Goal: Transaction & Acquisition: Purchase product/service

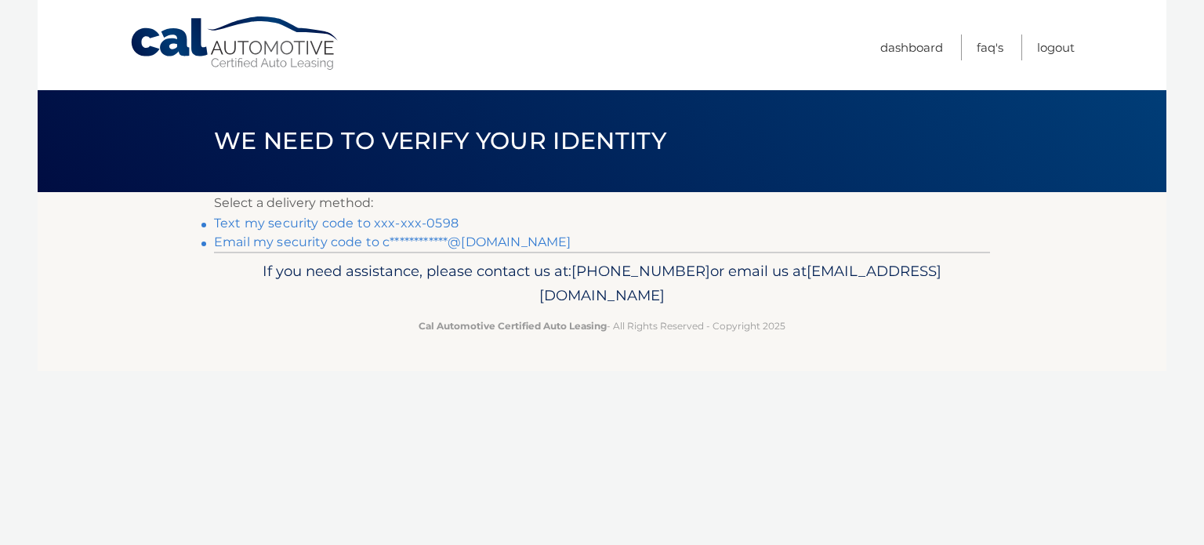
click at [398, 222] on link "Text my security code to xxx-xxx-0598" at bounding box center [336, 223] width 245 height 15
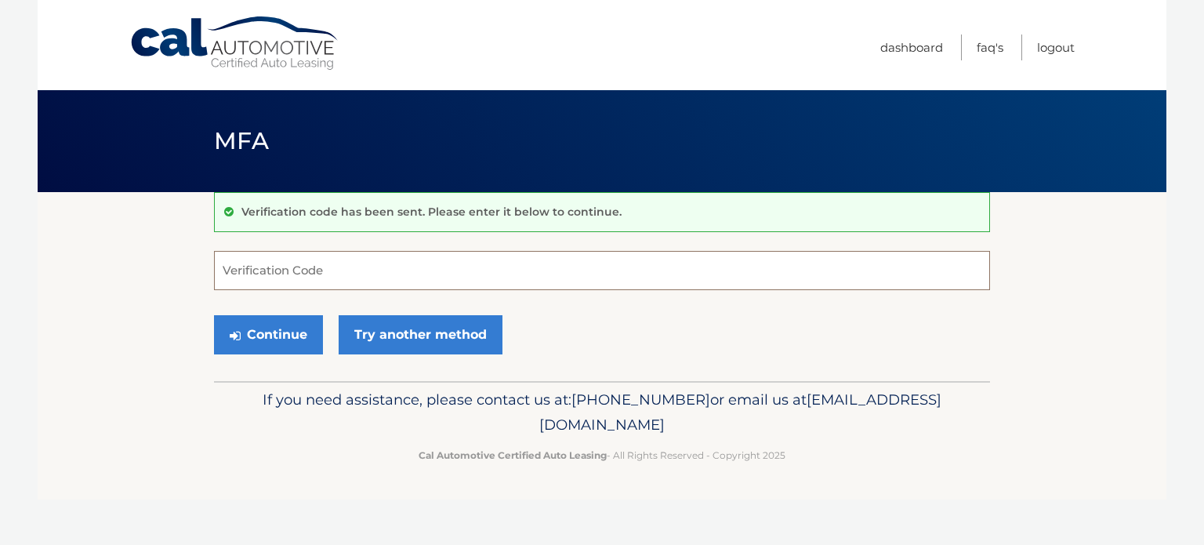
click at [332, 275] on input "Verification Code" at bounding box center [602, 270] width 776 height 39
type input "802777"
click at [273, 336] on button "Continue" at bounding box center [268, 334] width 109 height 39
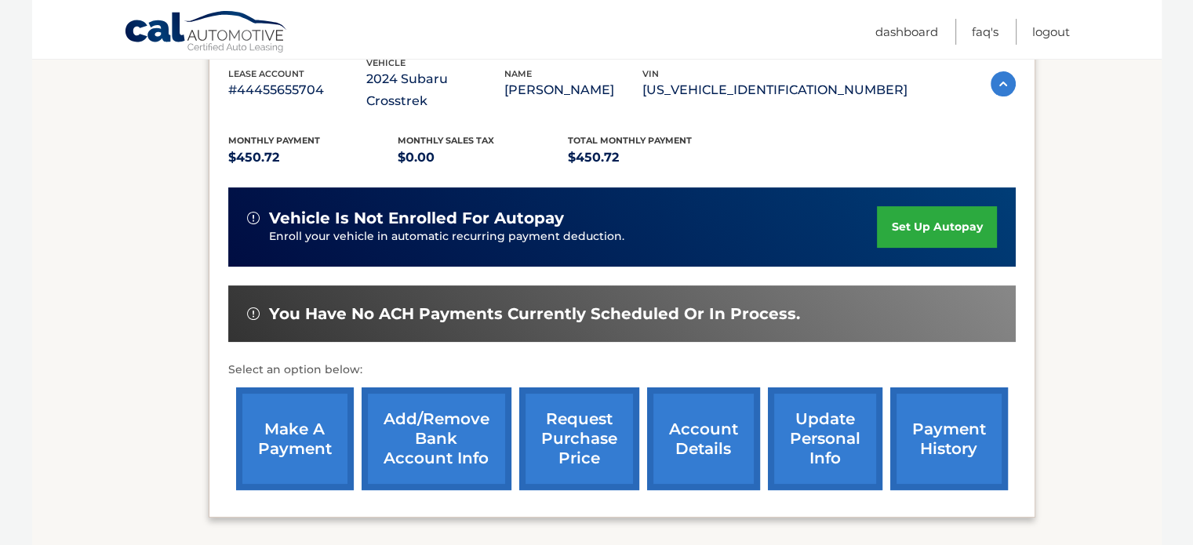
scroll to position [284, 0]
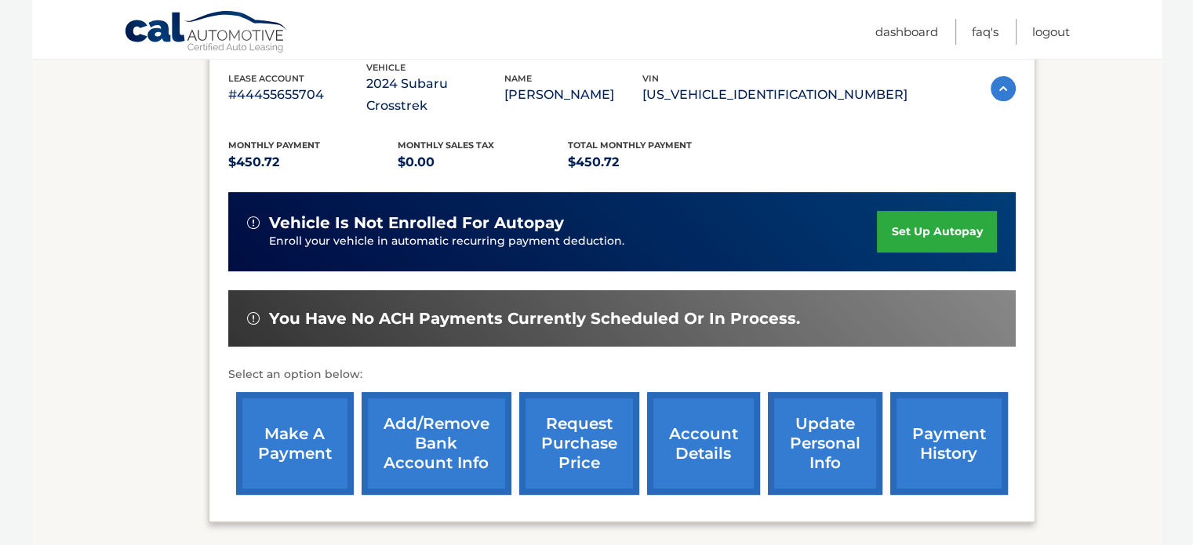
click at [307, 401] on link "make a payment" at bounding box center [295, 443] width 118 height 103
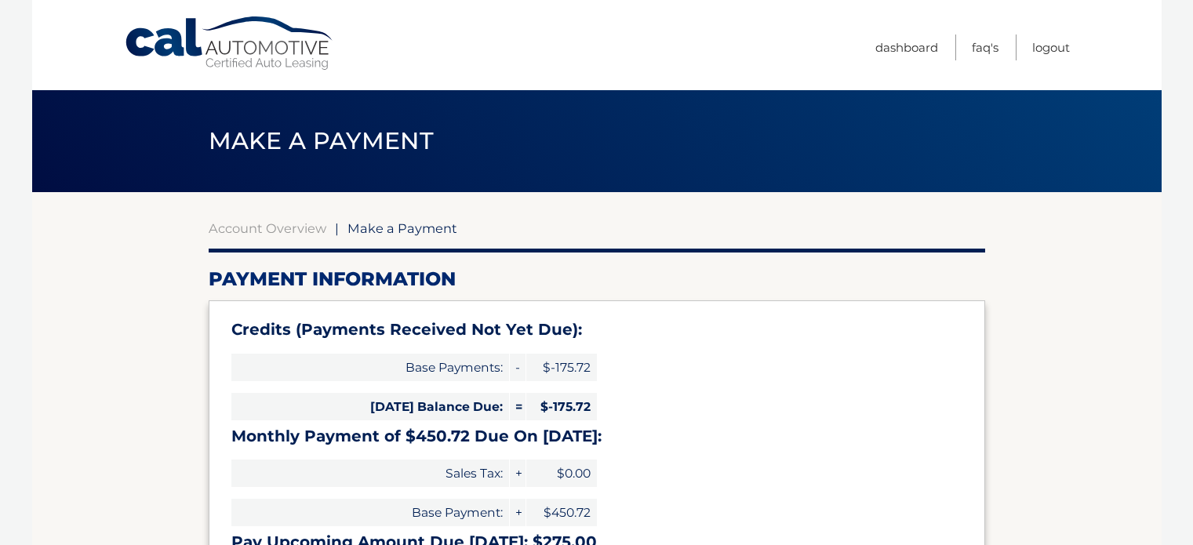
select select "Y2NiMTBlOGMtNjQ4ZC00NjIzLWJkMzgtZTVmN2EzNTE0NTJl"
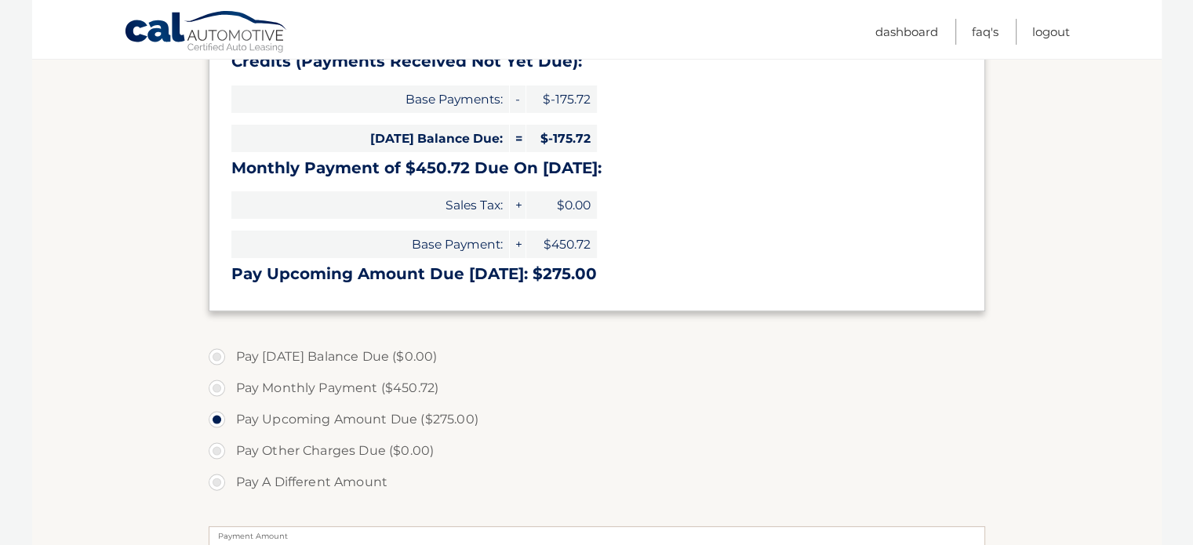
scroll to position [273, 0]
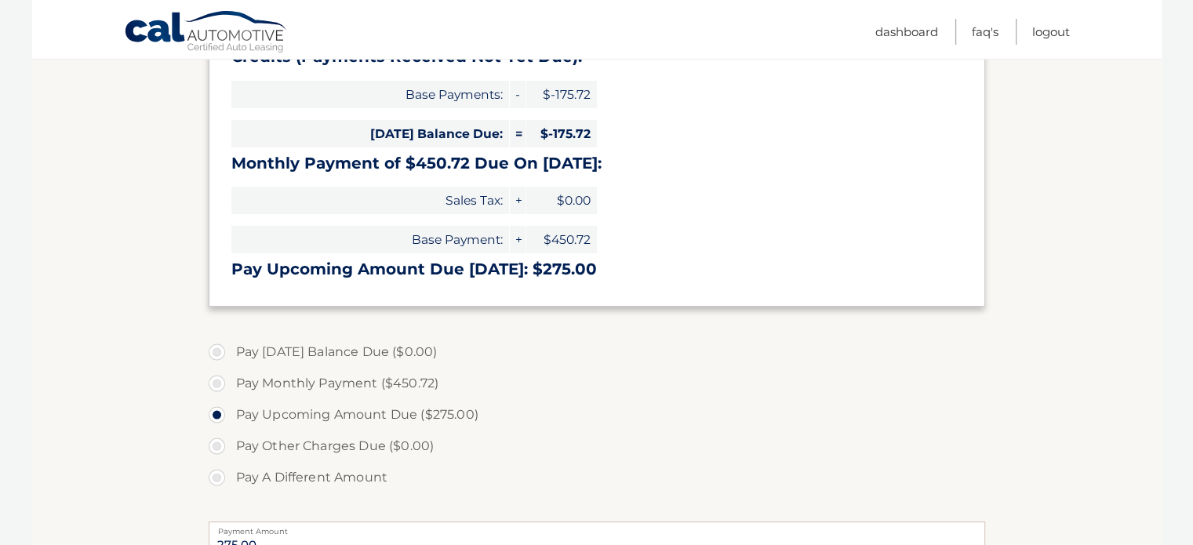
click at [972, 367] on label "Pay [DATE] Balance Due ($0.00)" at bounding box center [597, 351] width 776 height 31
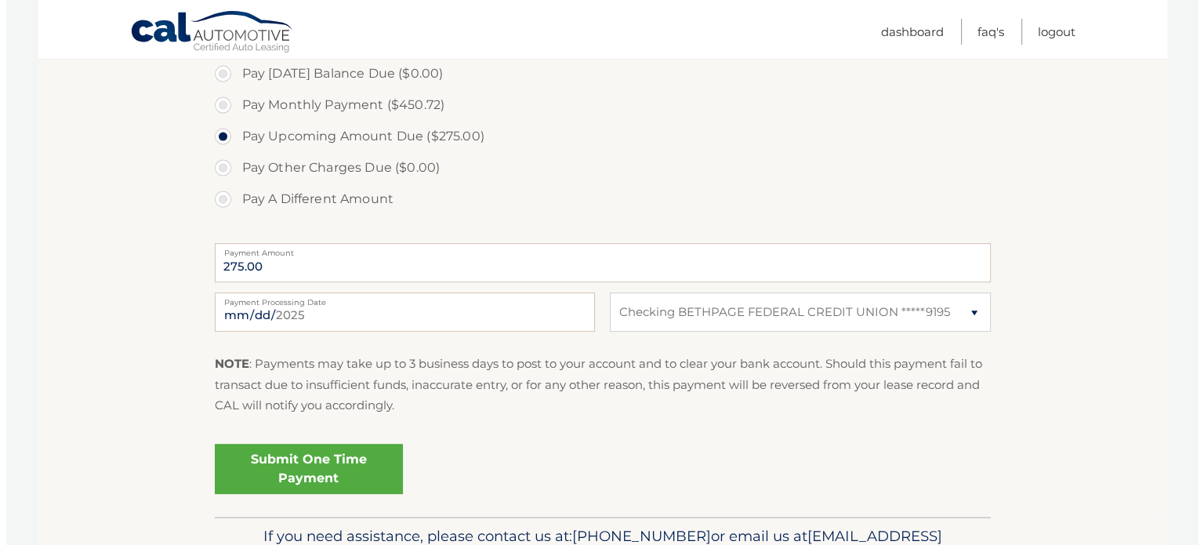
scroll to position [553, 0]
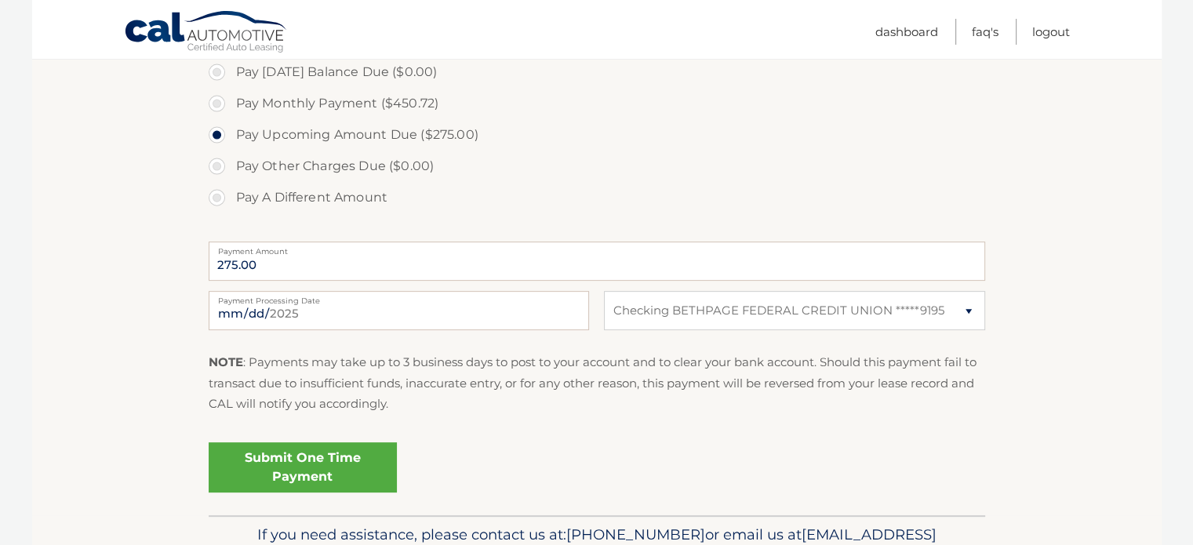
click at [340, 463] on link "Submit One Time Payment" at bounding box center [303, 467] width 188 height 50
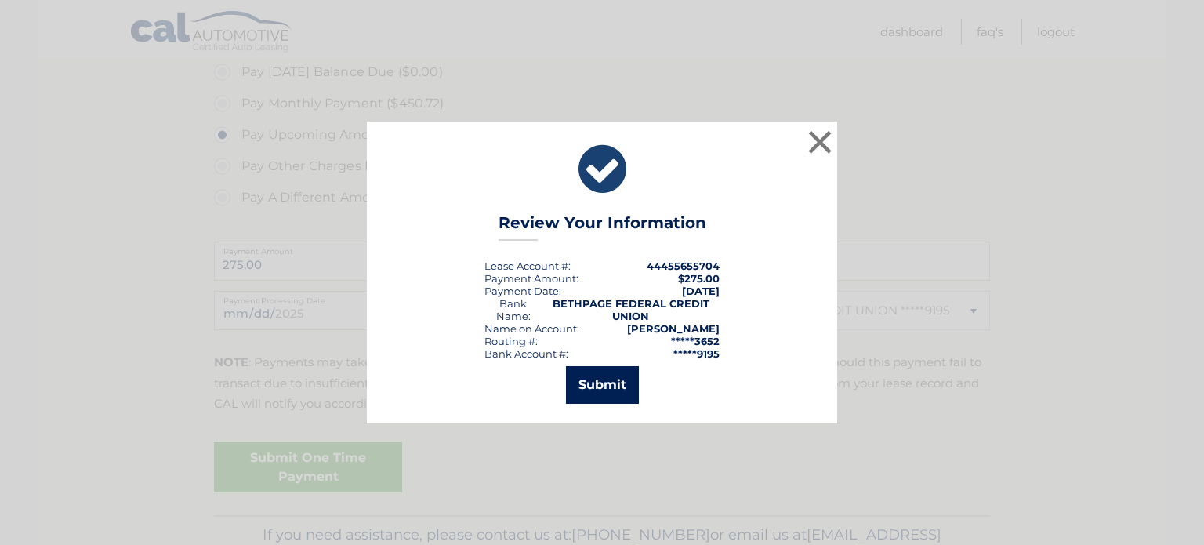
click at [620, 400] on button "Submit" at bounding box center [602, 385] width 73 height 38
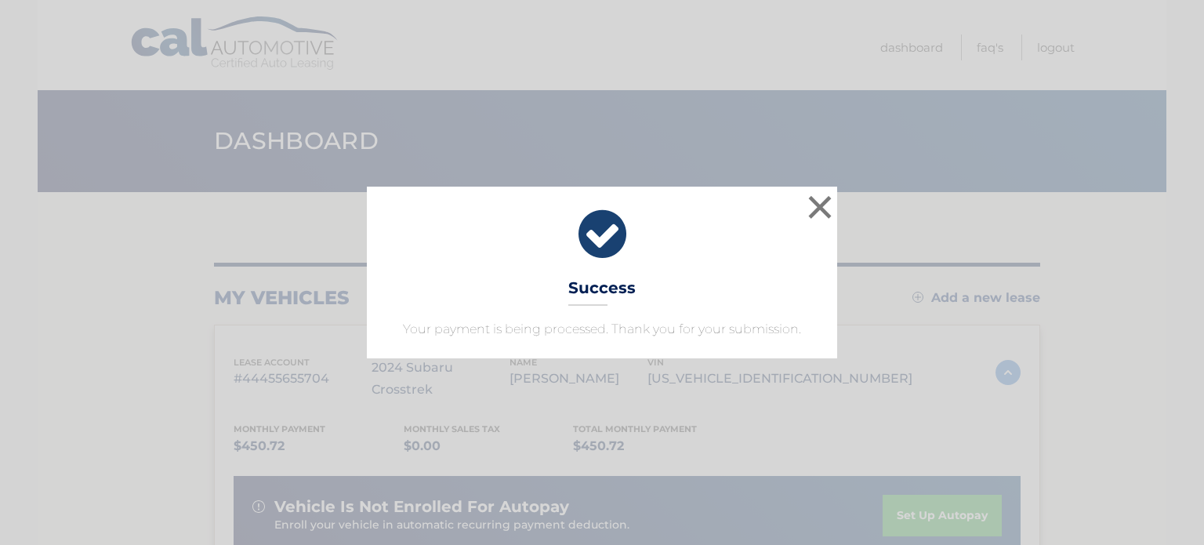
click at [846, 178] on div "× Success Your payment is being processed. Thank you for your submission. Loadi…" at bounding box center [602, 272] width 1204 height 545
